Goal: Task Accomplishment & Management: Manage account settings

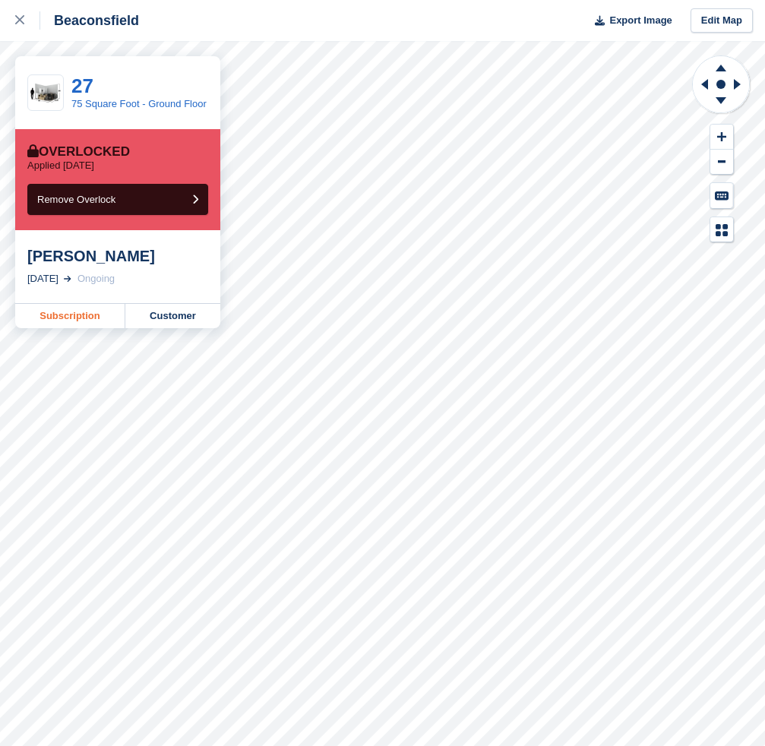
click at [77, 319] on link "Subscription" at bounding box center [70, 316] width 110 height 24
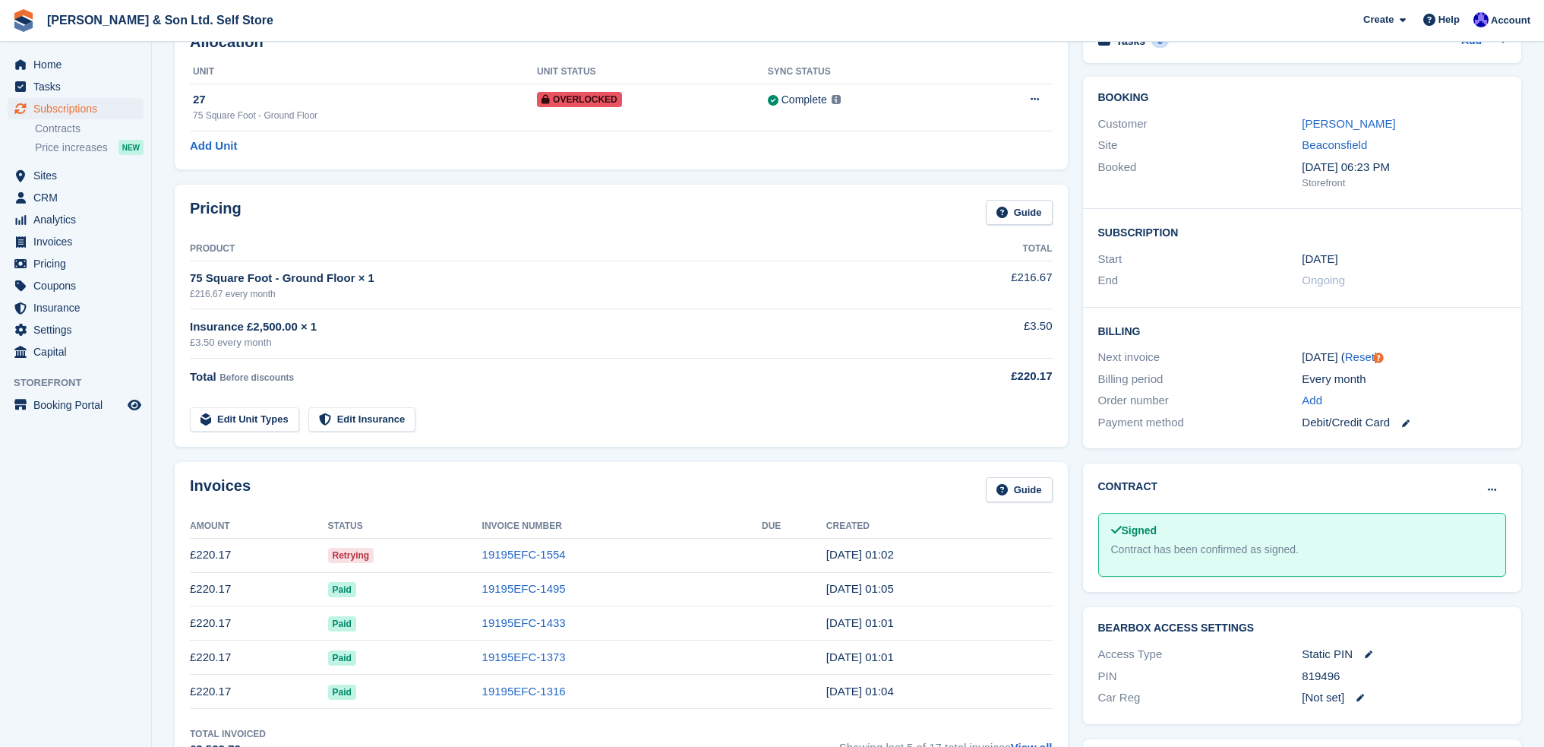
scroll to position [76, 0]
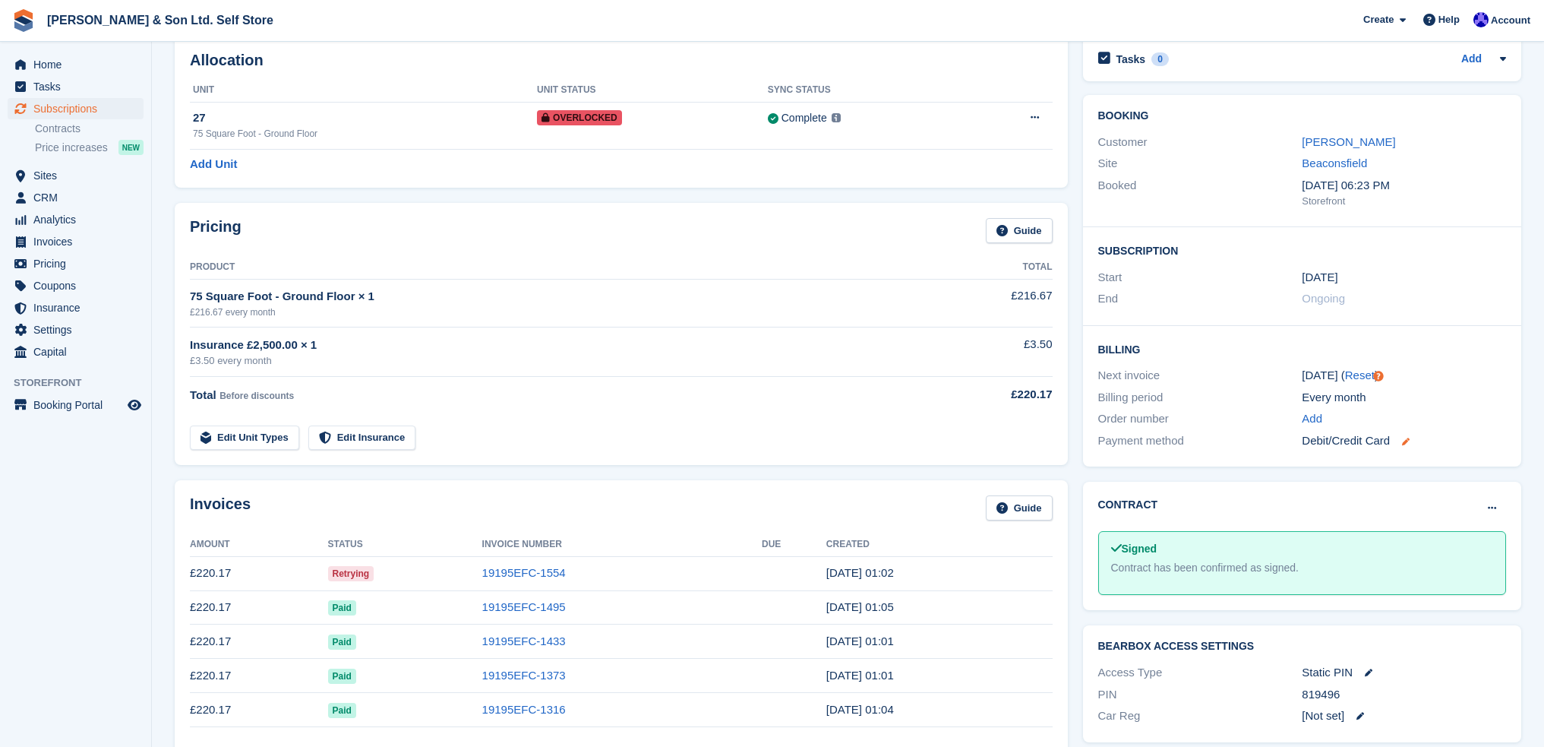
click at [764, 441] on icon at bounding box center [1406, 442] width 8 height 8
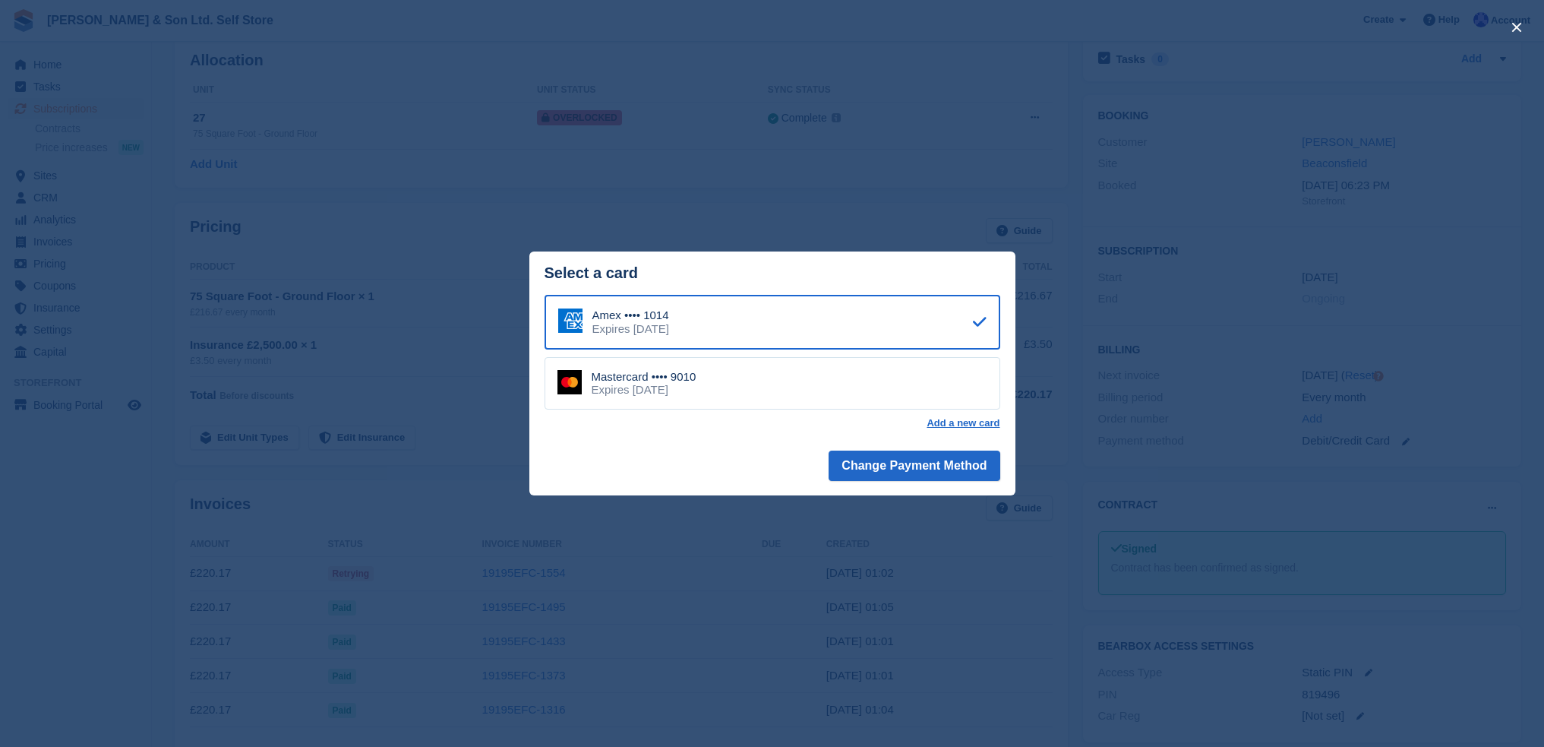
drag, startPoint x: 914, startPoint y: 202, endPoint x: 673, endPoint y: 454, distance: 348.1
click at [764, 202] on div "close" at bounding box center [772, 373] width 1544 height 747
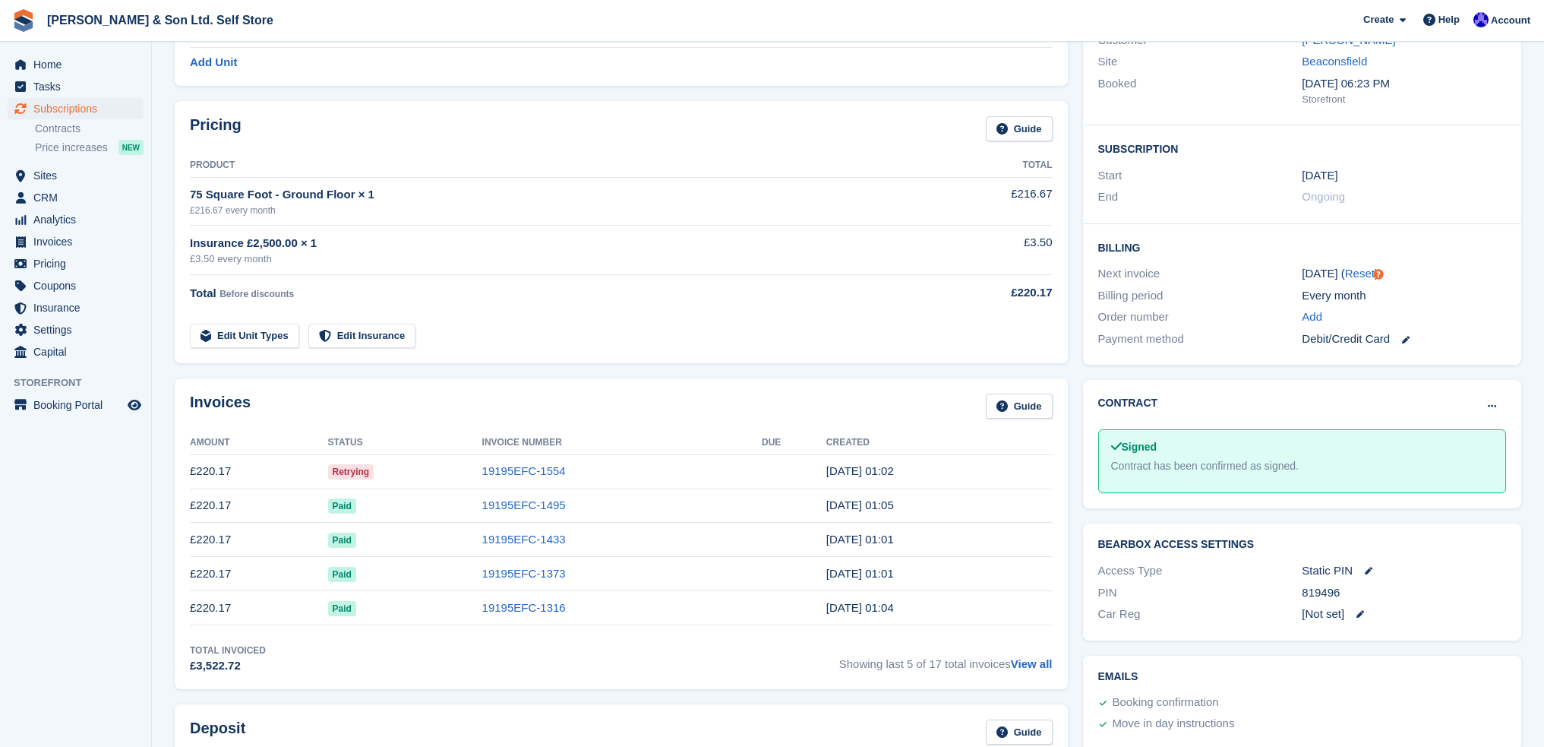
scroll to position [173, 0]
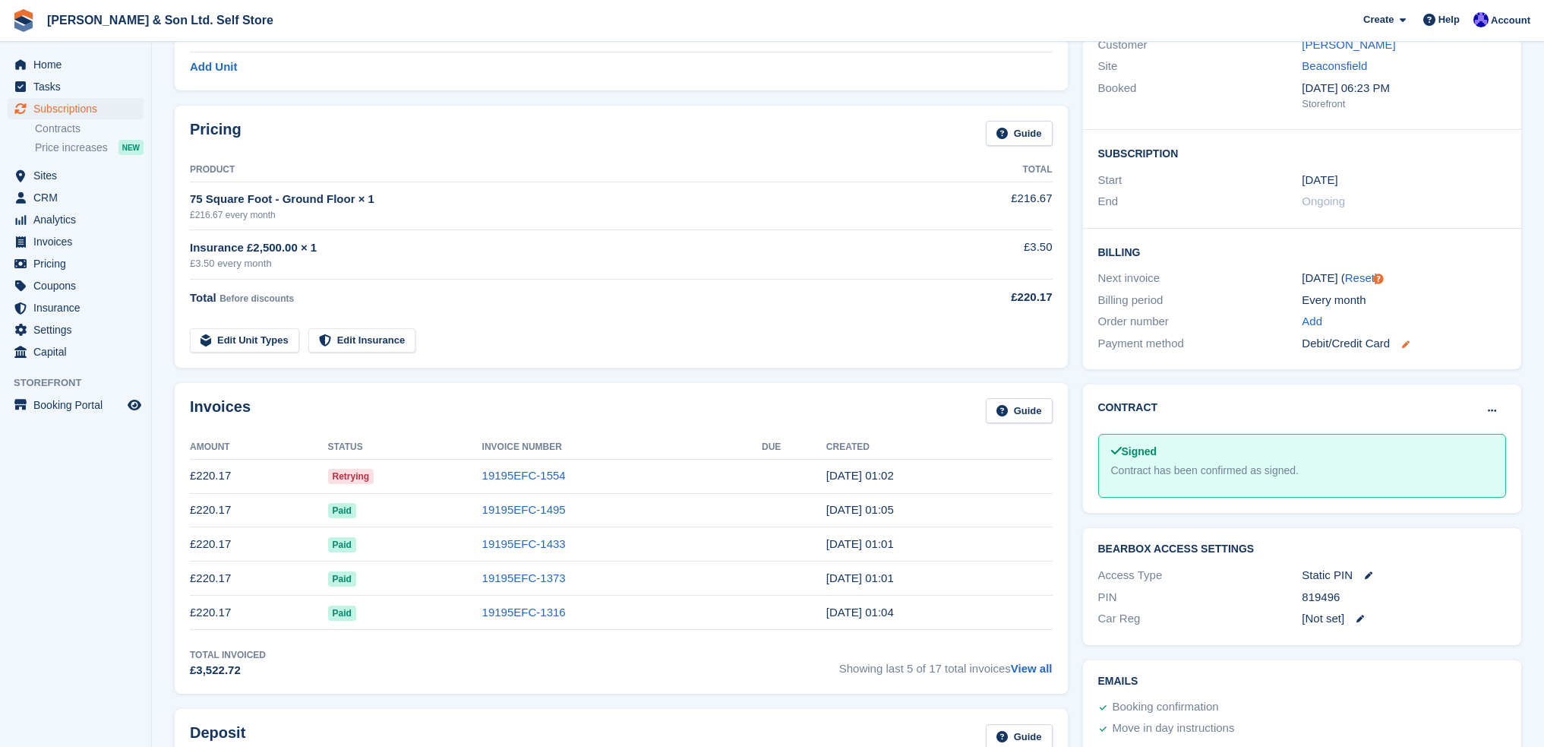
click at [764, 346] on icon at bounding box center [1406, 344] width 8 height 8
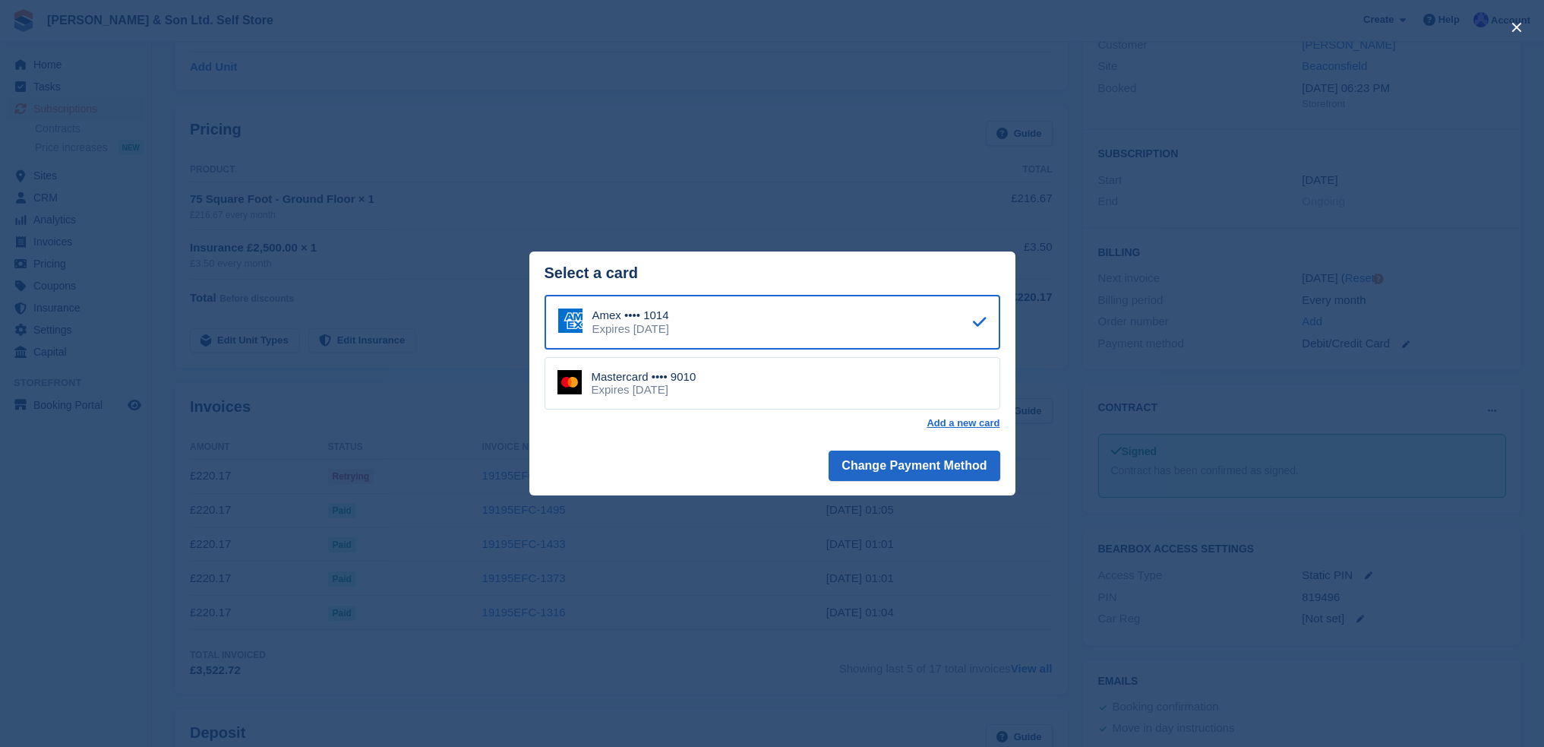
click at [764, 192] on div "close" at bounding box center [772, 373] width 1544 height 747
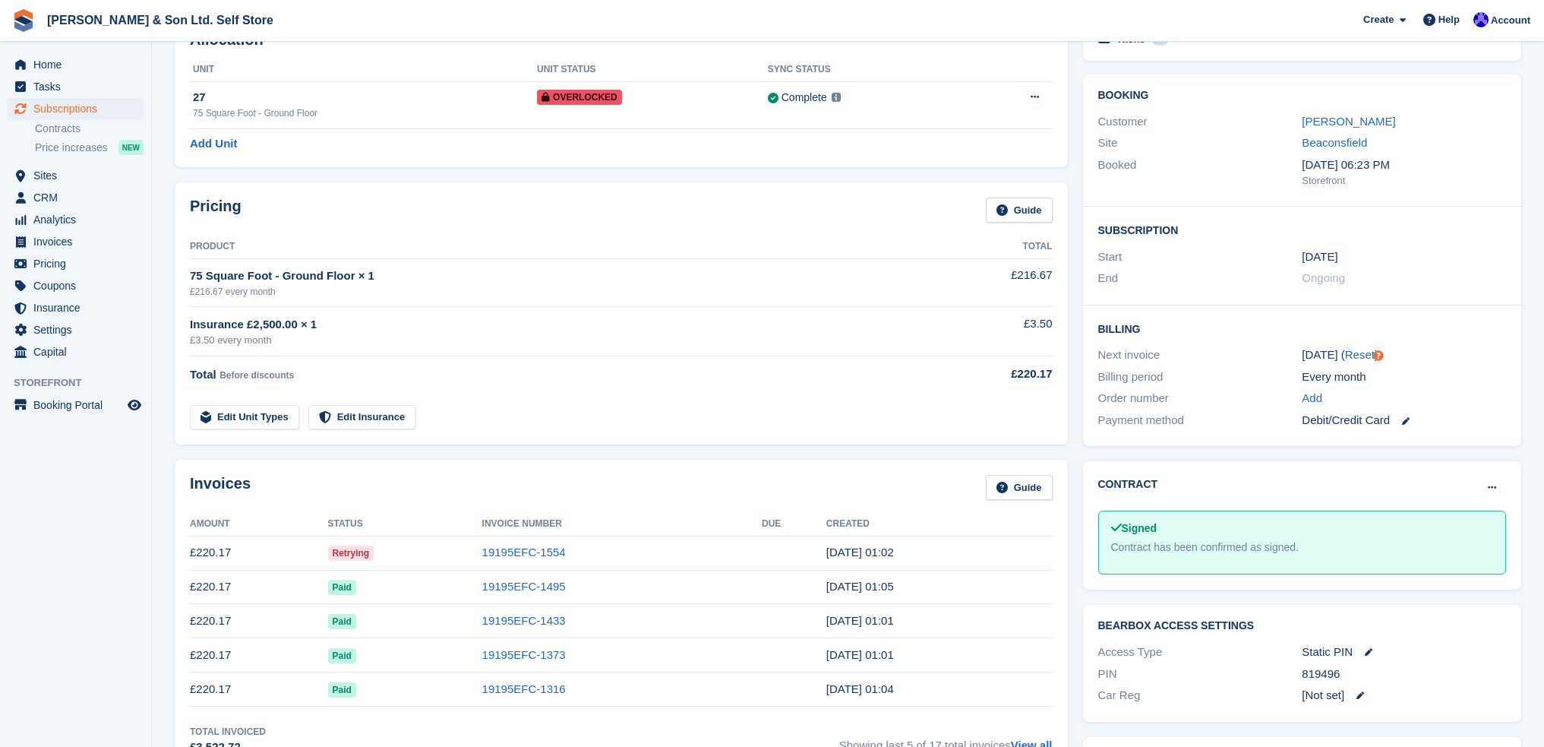
scroll to position [0, 0]
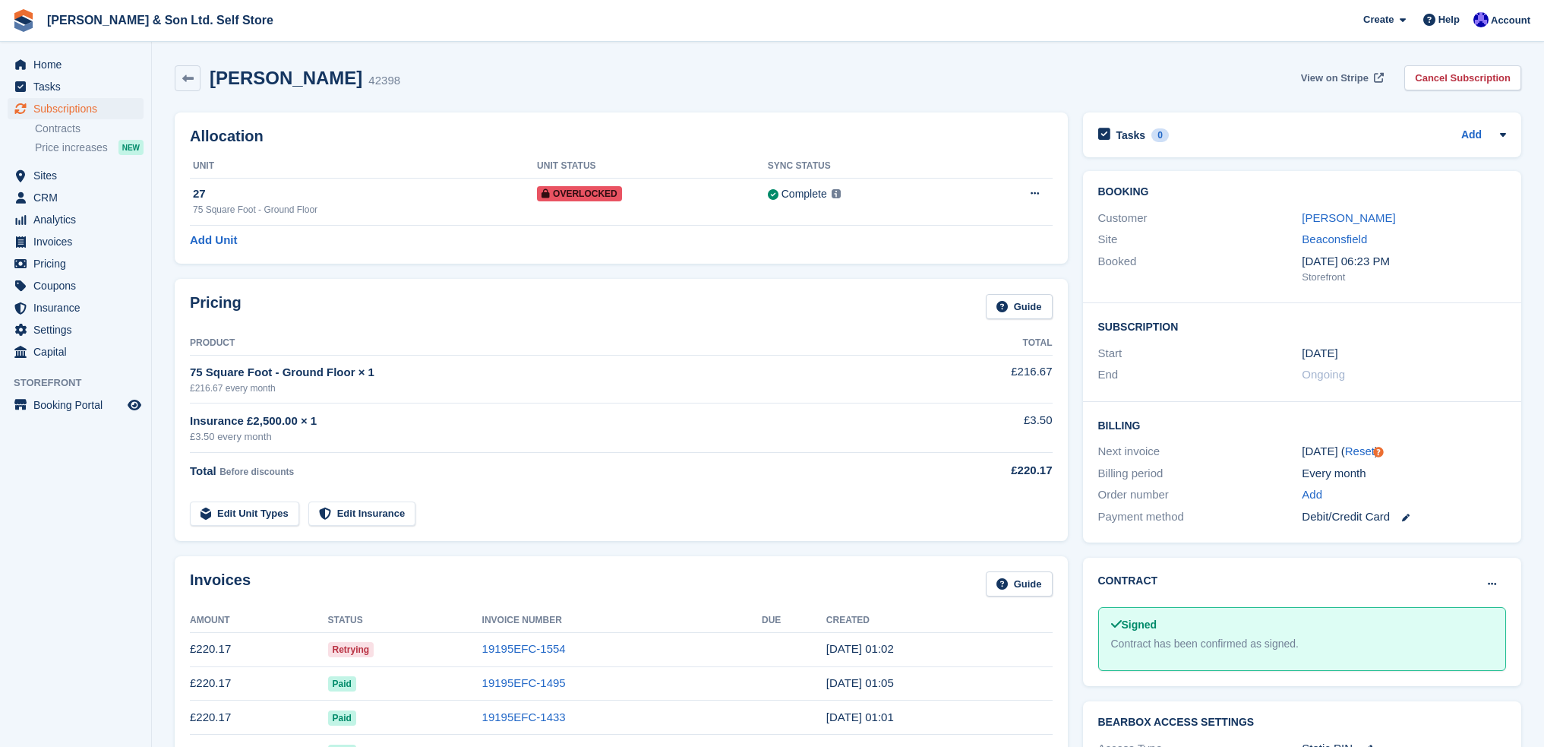
click at [764, 75] on span "View on Stripe" at bounding box center [1335, 78] width 68 height 15
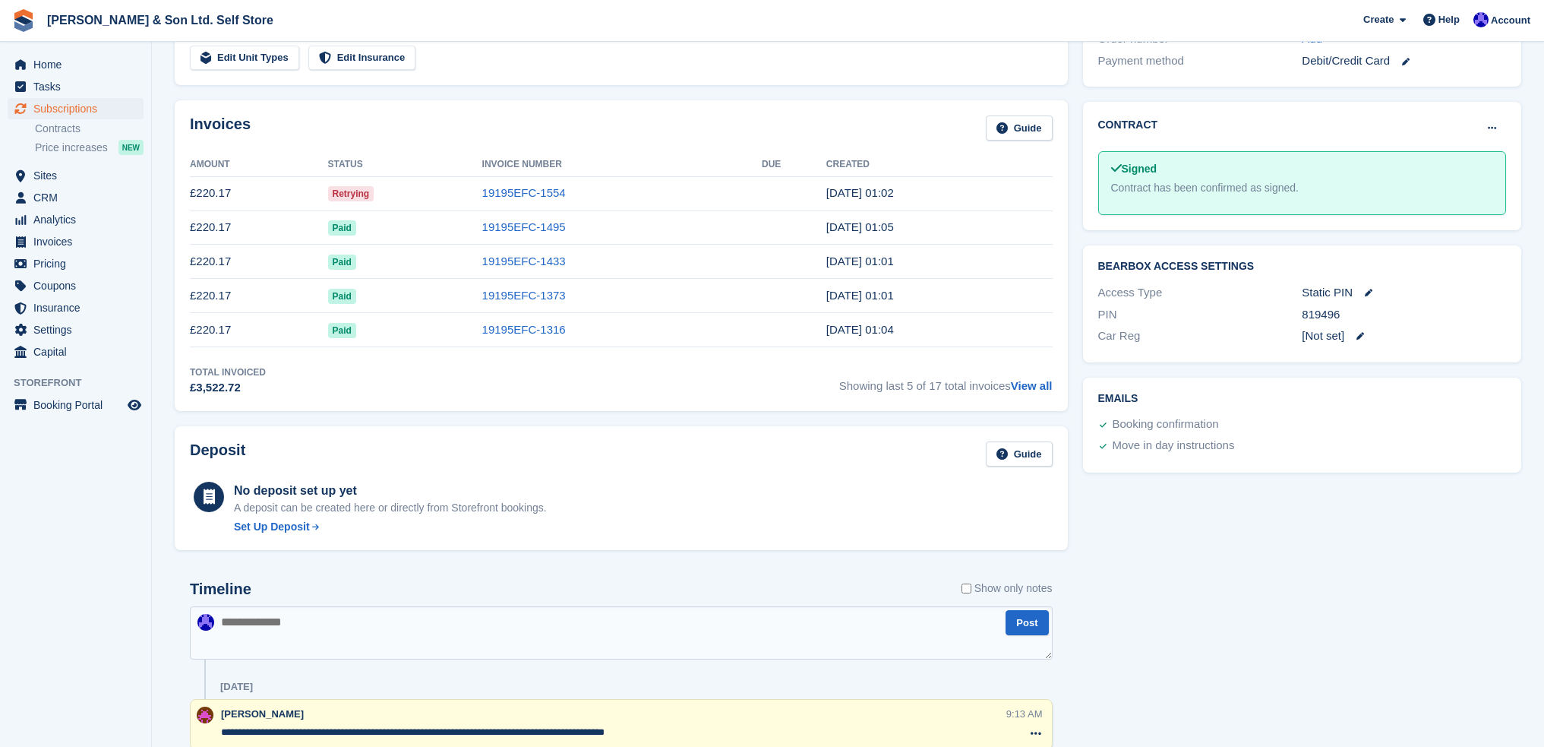
scroll to position [760, 0]
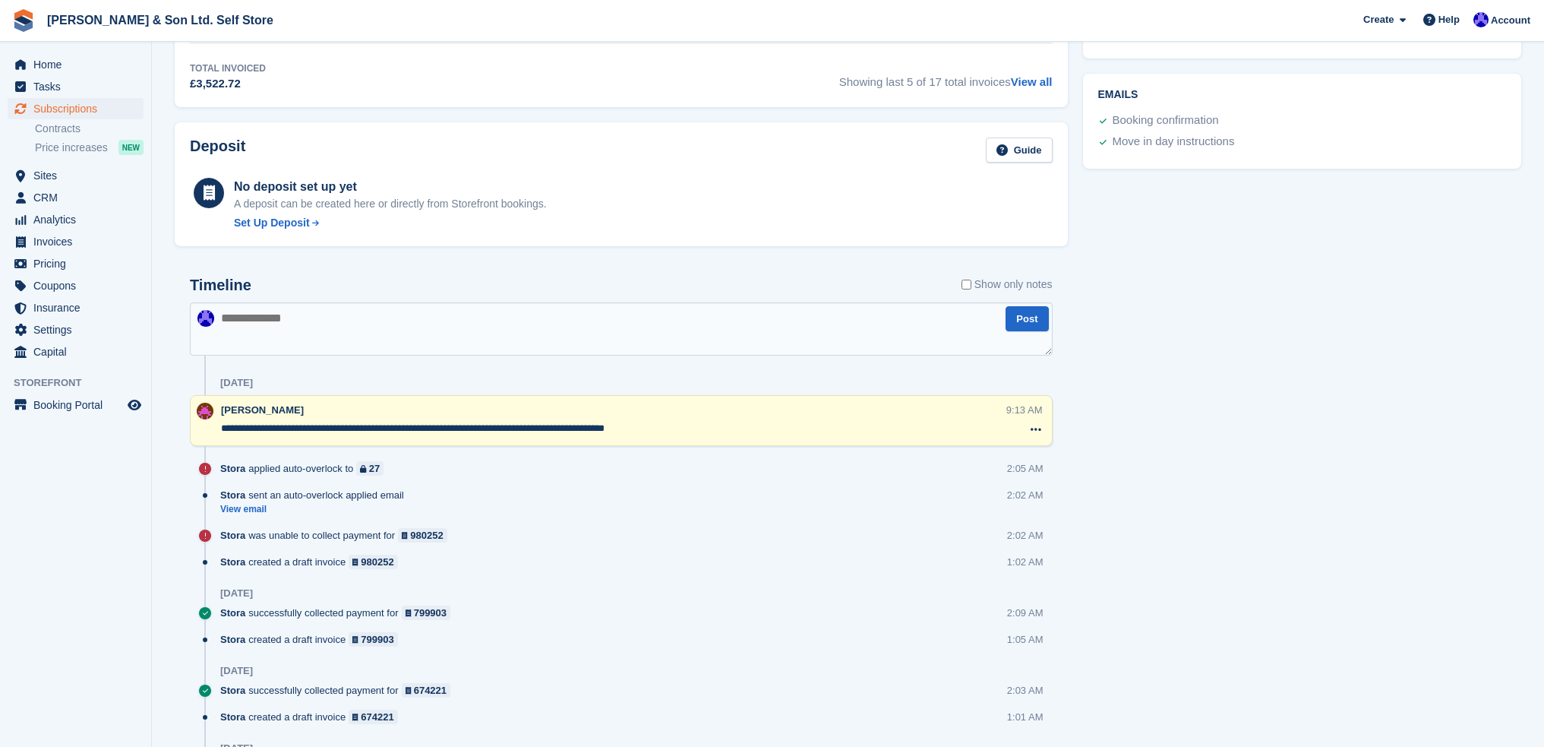
drag, startPoint x: 323, startPoint y: 324, endPoint x: 329, endPoint y: 337, distance: 15.0
click at [322, 324] on textarea at bounding box center [621, 328] width 863 height 53
type textarea "*"
type textarea "**********"
click at [764, 318] on button "Post" at bounding box center [1027, 318] width 43 height 25
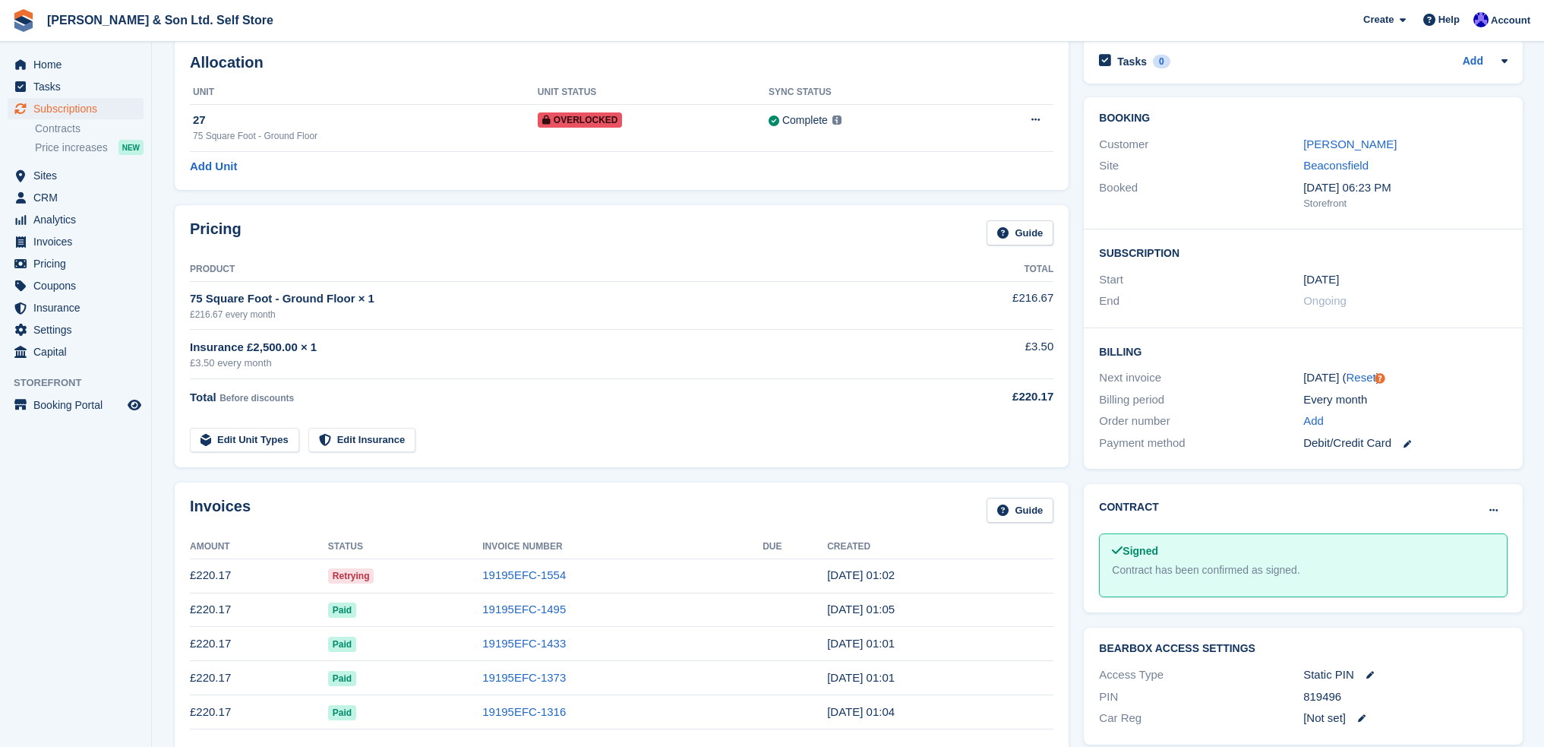
scroll to position [0, 0]
